Goal: Information Seeking & Learning: Learn about a topic

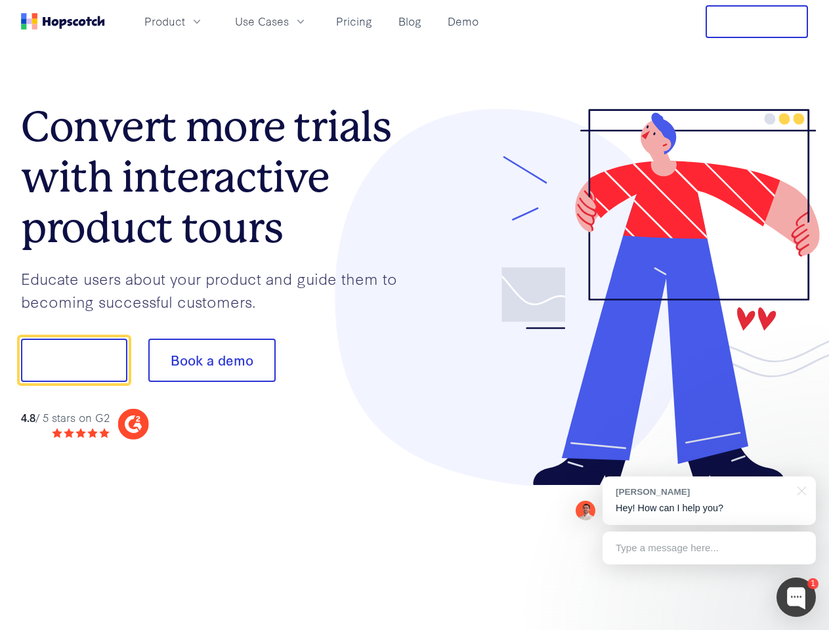
click at [415, 315] on div at bounding box center [612, 298] width 394 height 378
click at [185, 21] on span "Product" at bounding box center [164, 21] width 41 height 16
click at [289, 21] on span "Use Cases" at bounding box center [262, 21] width 54 height 16
click at [757, 22] on button "Free Trial" at bounding box center [757, 21] width 102 height 33
click at [74, 360] on button "Show me!" at bounding box center [74, 360] width 106 height 43
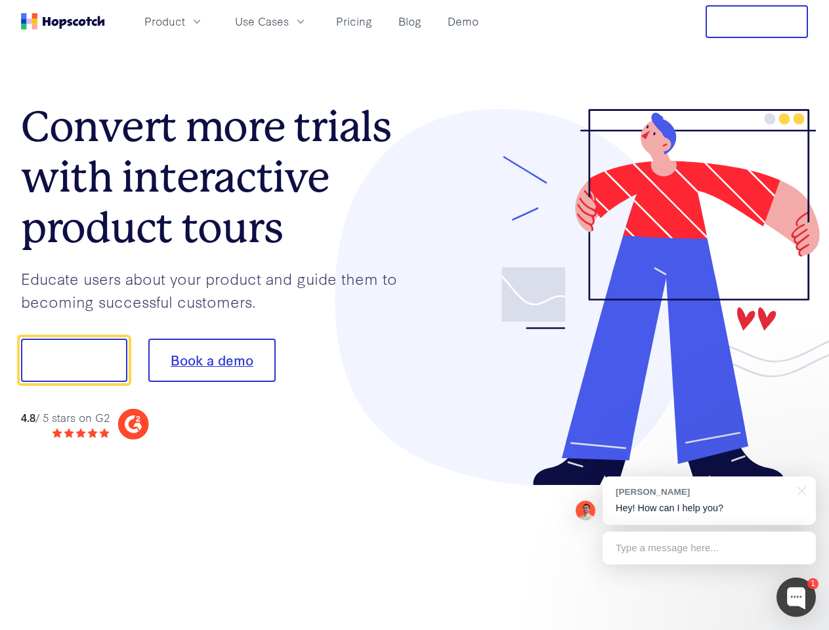
click at [211, 360] on button "Book a demo" at bounding box center [211, 360] width 127 height 43
click at [796, 597] on div at bounding box center [796, 597] width 39 height 39
click at [709, 501] on div "[PERSON_NAME] Hey! How can I help you?" at bounding box center [709, 501] width 213 height 49
click at [800, 490] on div at bounding box center [693, 359] width 246 height 438
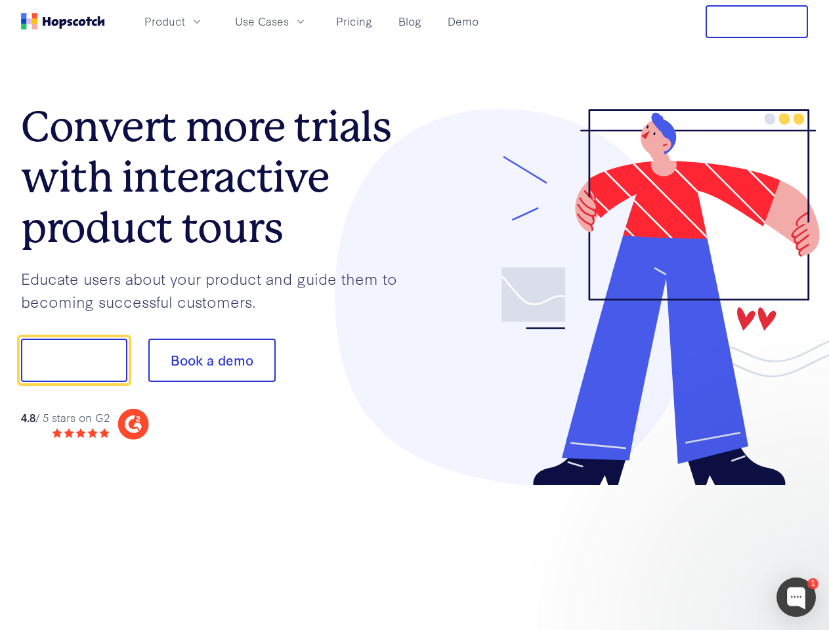
click at [709, 548] on div at bounding box center [693, 447] width 246 height 262
